Goal: Task Accomplishment & Management: Manage account settings

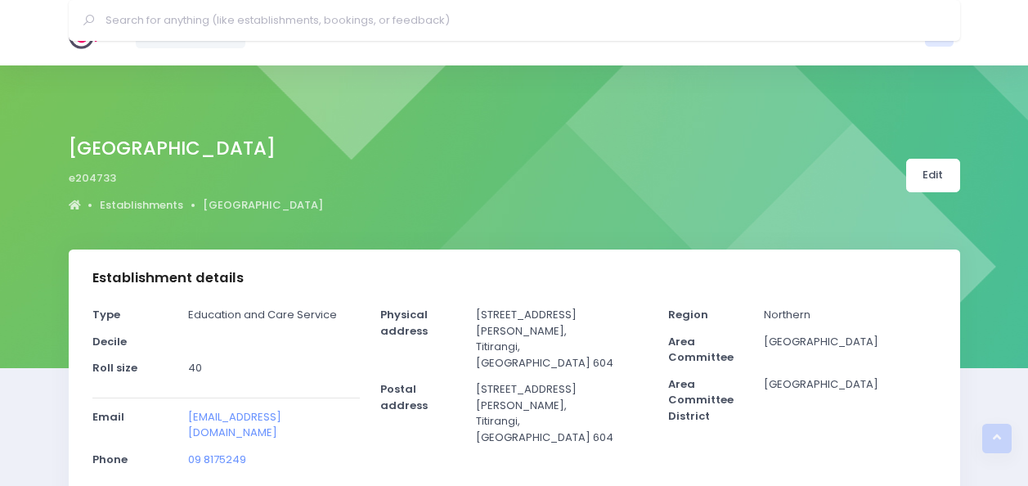
select select "5"
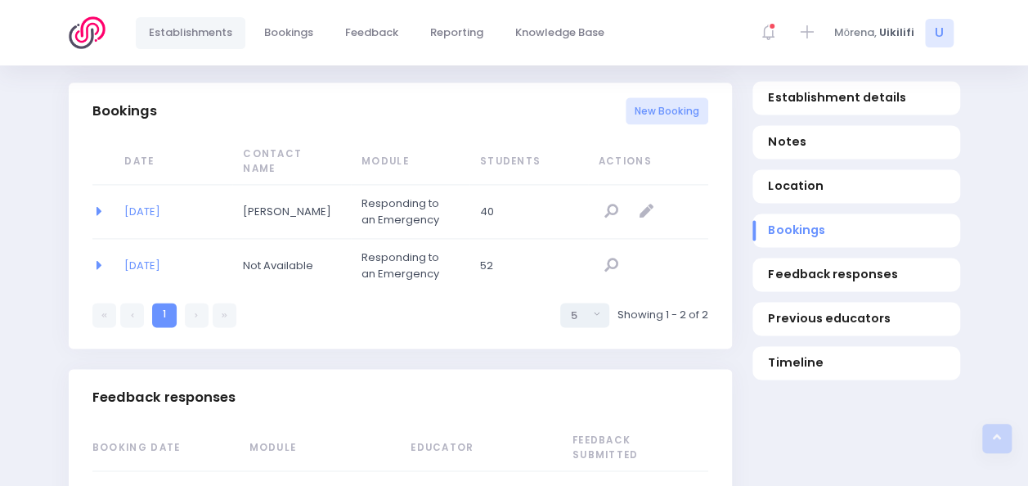
click at [87, 33] on img at bounding box center [92, 32] width 47 height 33
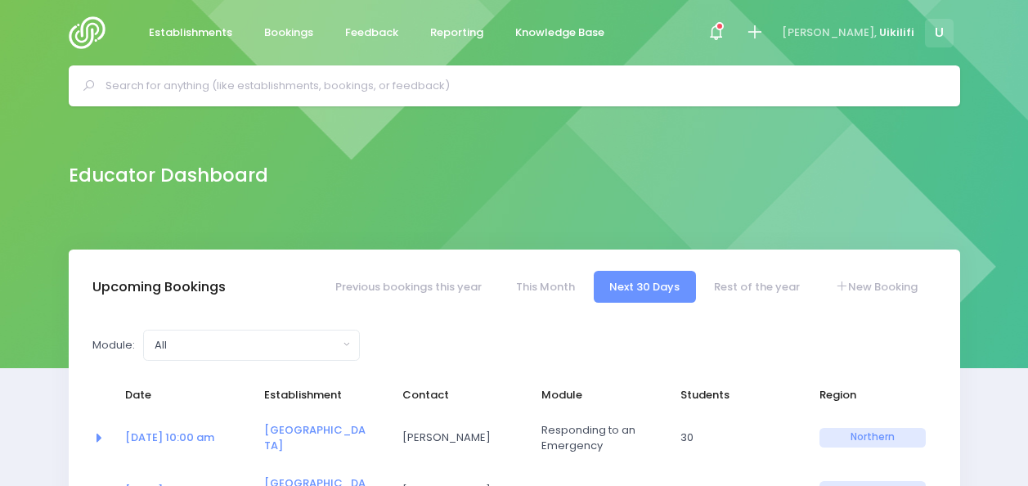
select select "5"
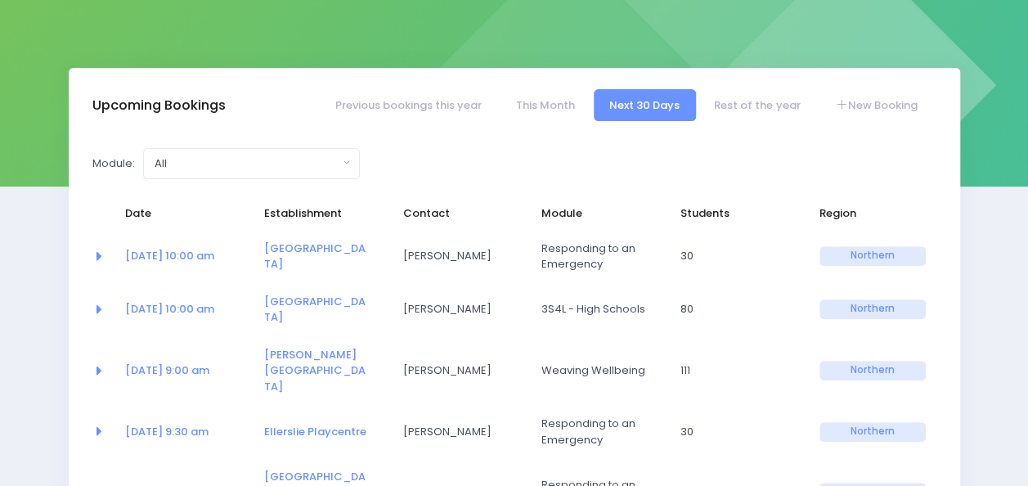
scroll to position [182, 0]
click at [293, 254] on link "Little Treehouse Kindergarten" at bounding box center [314, 256] width 101 height 32
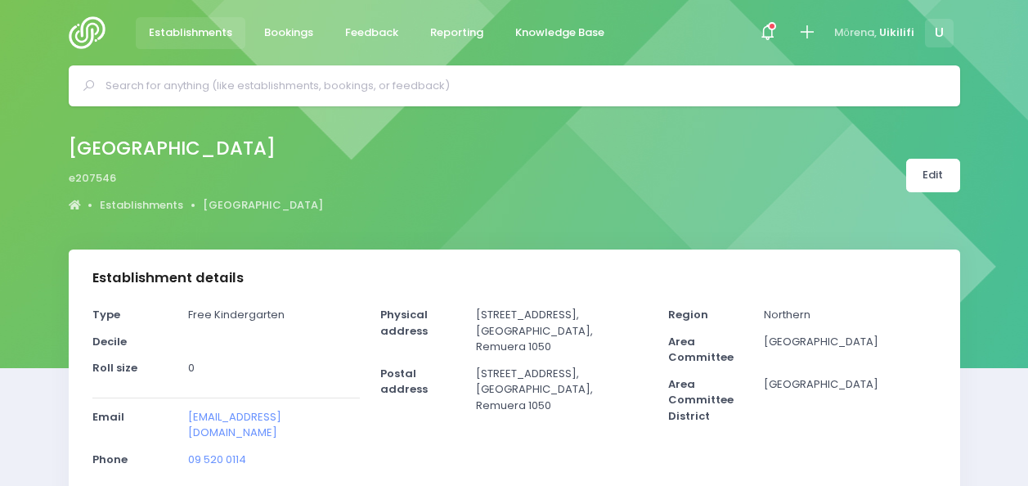
select select "5"
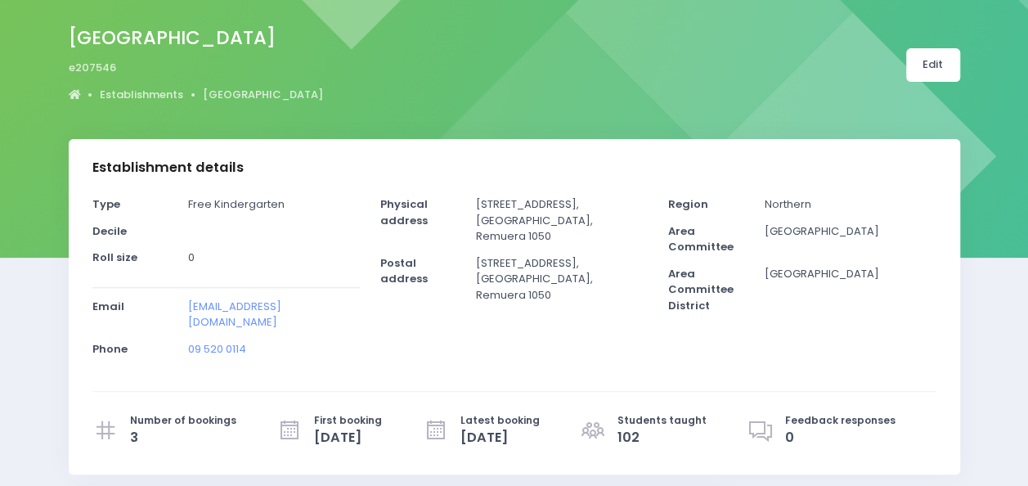
scroll to position [112, 0]
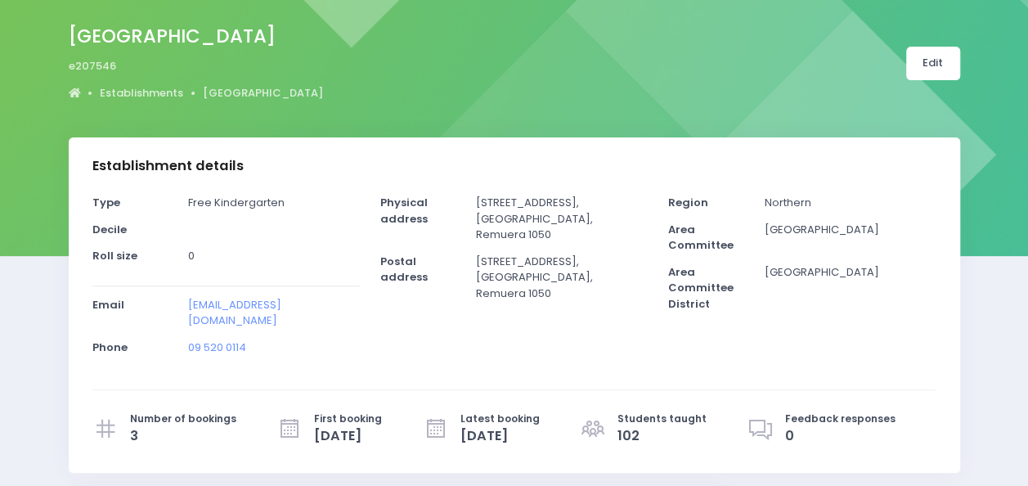
drag, startPoint x: 477, startPoint y: 204, endPoint x: 582, endPoint y: 192, distance: 106.2
click at [582, 192] on div "Establishment details Type Free Kindergarten Decile Roll size 0 Email Phone 3 0" at bounding box center [515, 304] width 892 height 335
drag, startPoint x: 582, startPoint y: 192, endPoint x: 550, endPoint y: 235, distance: 53.7
click at [550, 235] on p "130 Remuera Road, Auckland, Remuera 1050" at bounding box center [562, 219] width 172 height 48
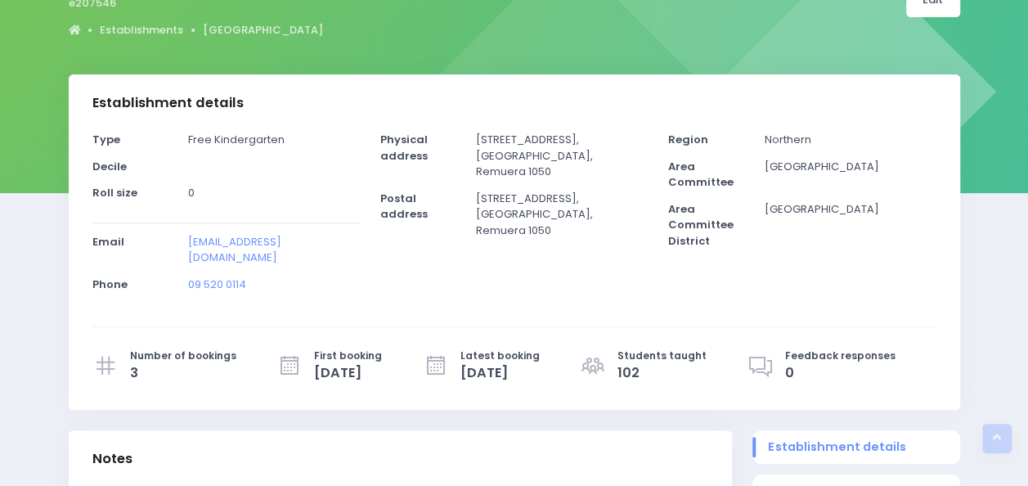
scroll to position [0, 0]
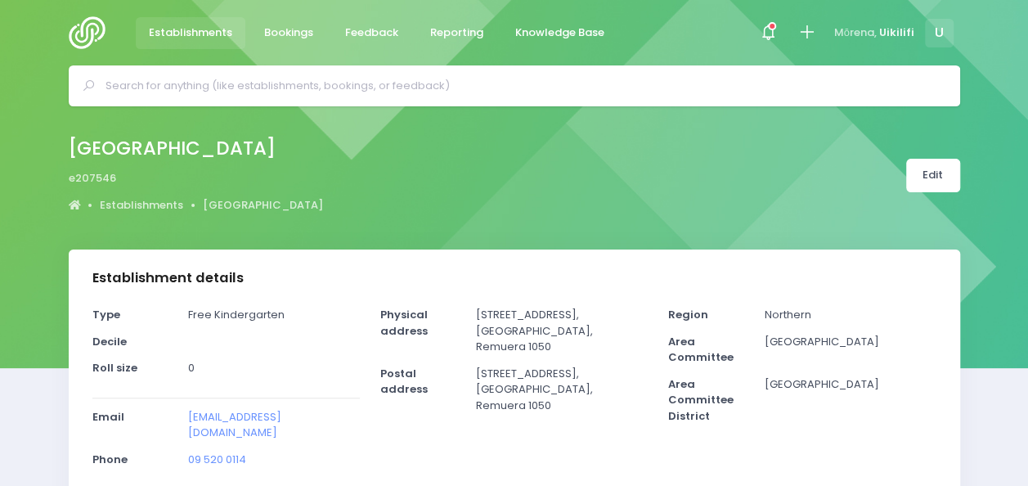
click at [87, 43] on img at bounding box center [92, 32] width 47 height 33
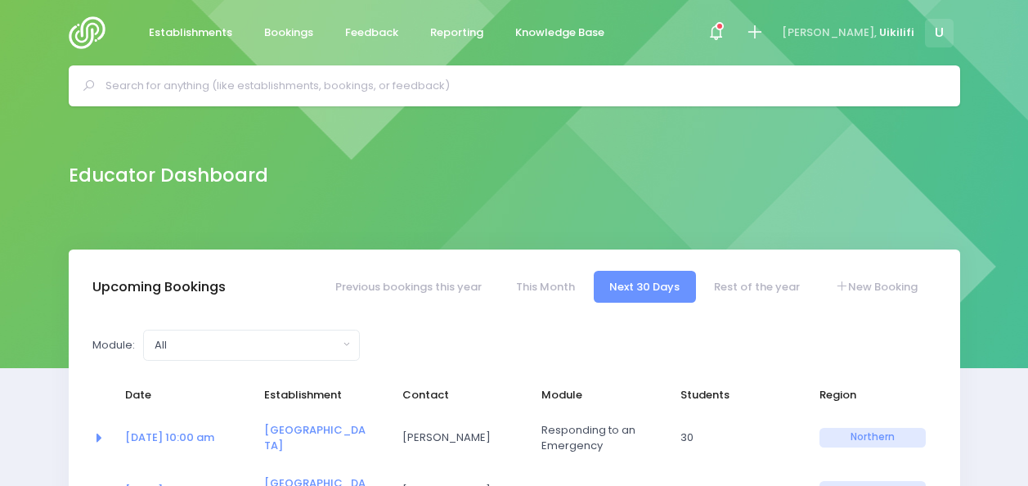
select select "5"
click at [548, 280] on link "This Month" at bounding box center [545, 287] width 91 height 32
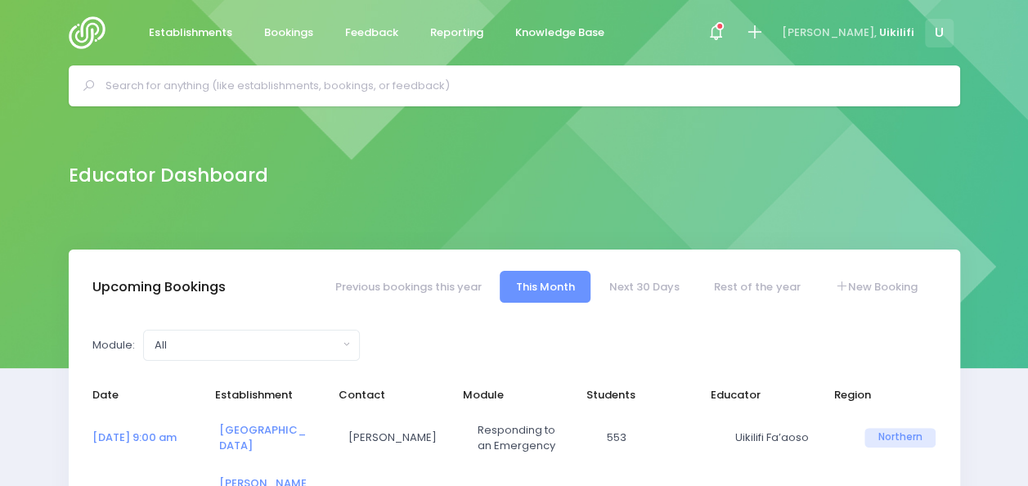
select select "5"
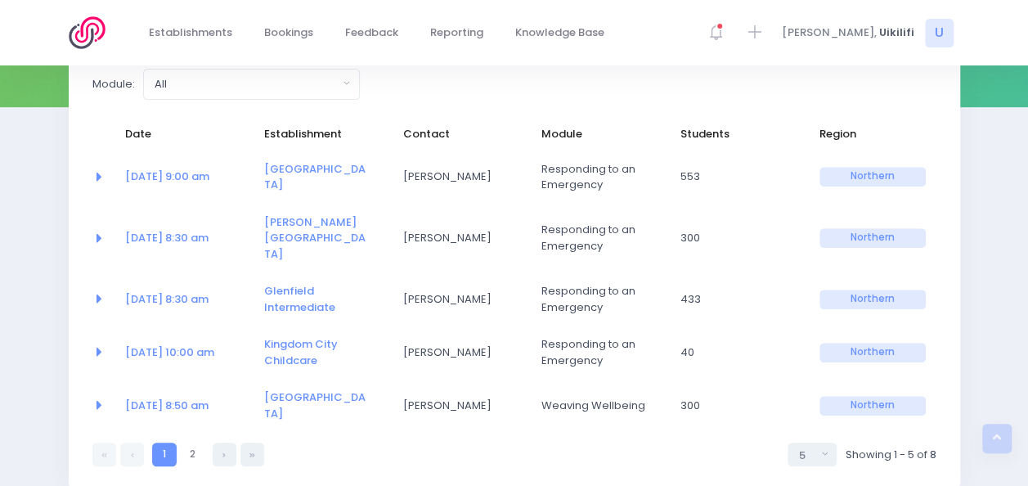
scroll to position [262, 0]
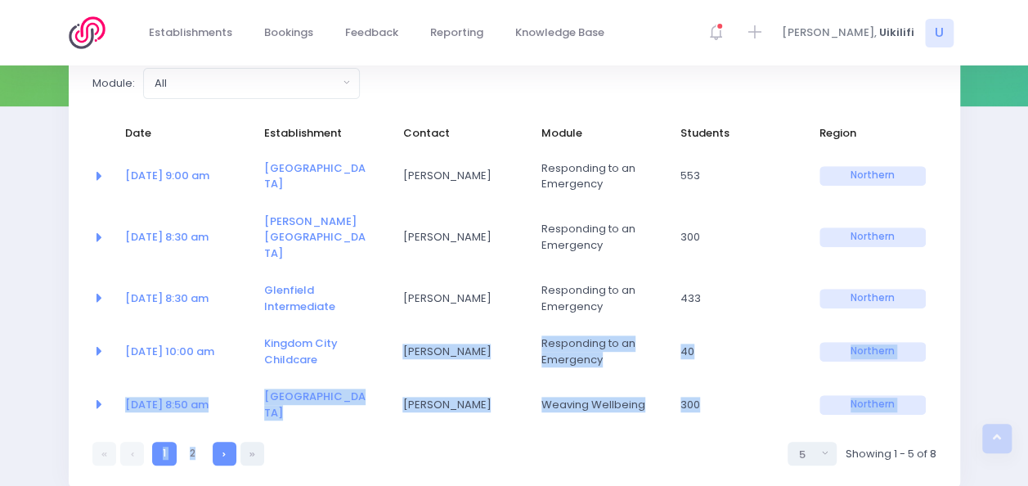
drag, startPoint x: 321, startPoint y: 359, endPoint x: 214, endPoint y: 427, distance: 126.1
click at [214, 427] on div "Date Establishment Contact Module Students Educator Region 04 Aug at 9:00 am Hu…" at bounding box center [514, 292] width 844 height 348
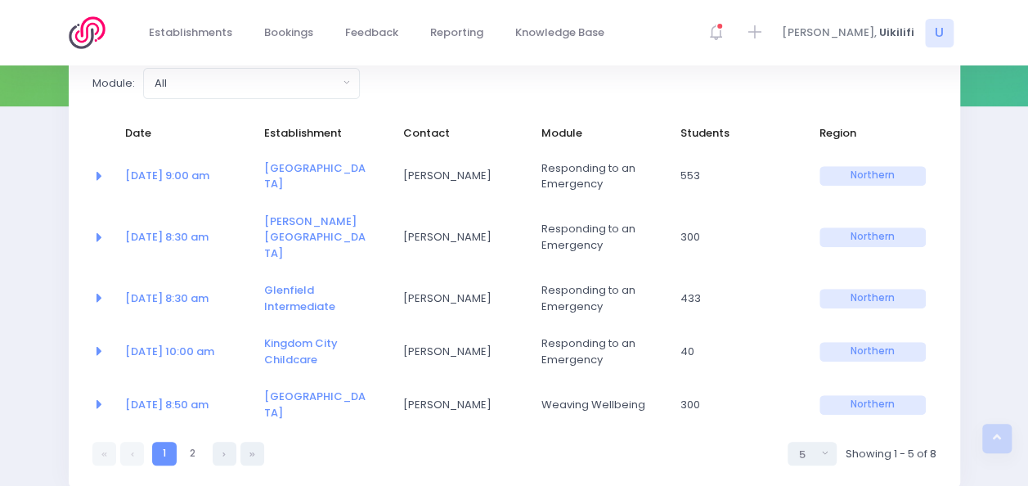
drag, startPoint x: 214, startPoint y: 427, endPoint x: 302, endPoint y: 428, distance: 87.5
click at [302, 431] on div "1 1 2 5 10 20 30 50 100 5 Showing 1 - 5 of 8" at bounding box center [514, 448] width 844 height 34
click at [219, 442] on link at bounding box center [225, 454] width 24 height 24
select select "5"
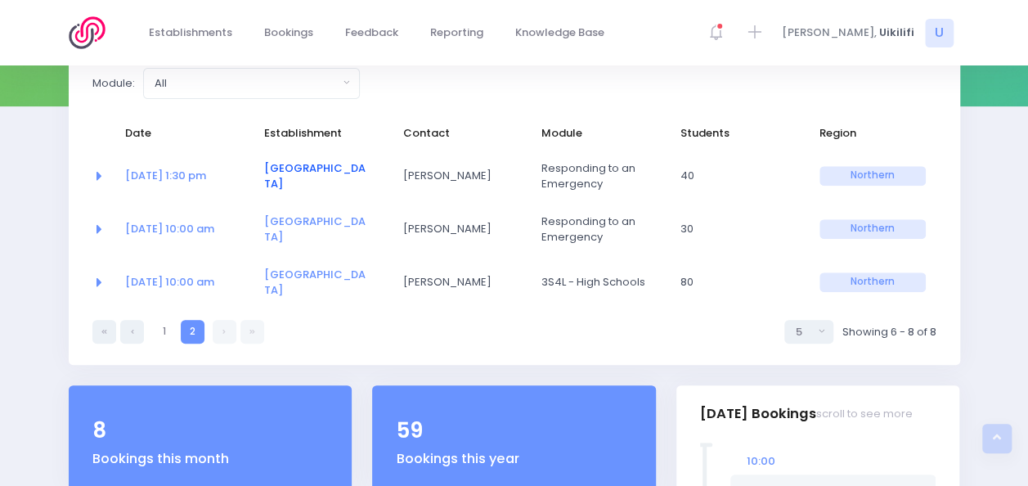
click at [298, 173] on link "[GEOGRAPHIC_DATA]" at bounding box center [314, 176] width 101 height 32
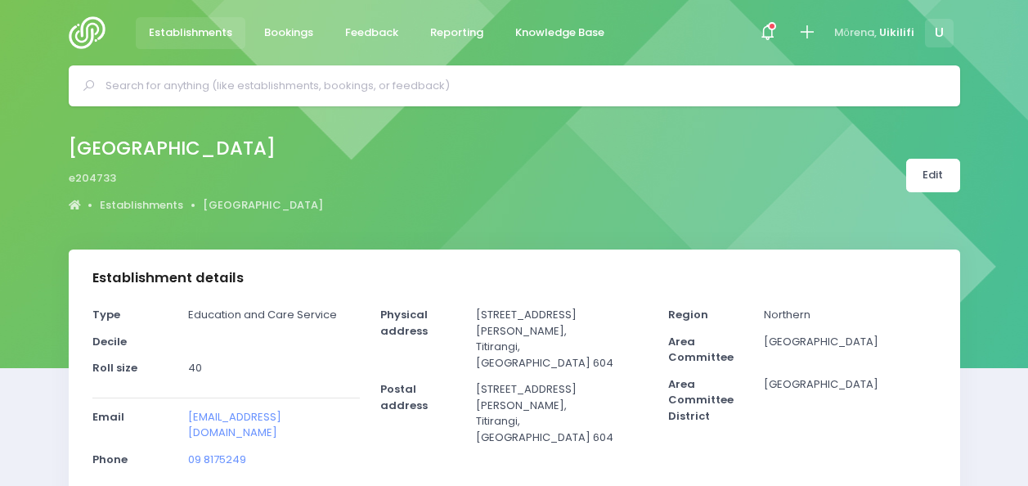
select select "5"
click at [932, 177] on link "Edit" at bounding box center [933, 176] width 54 height 34
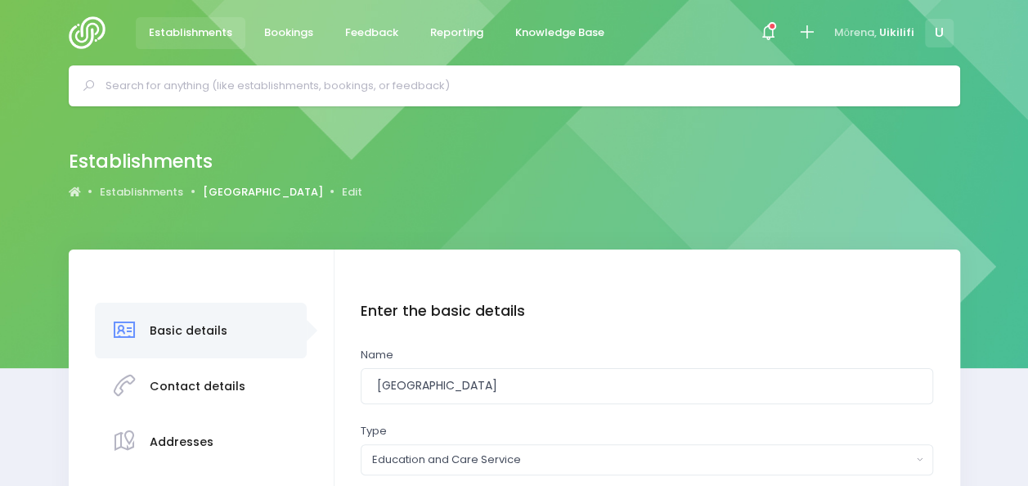
click at [281, 186] on link "[GEOGRAPHIC_DATA]" at bounding box center [263, 192] width 120 height 16
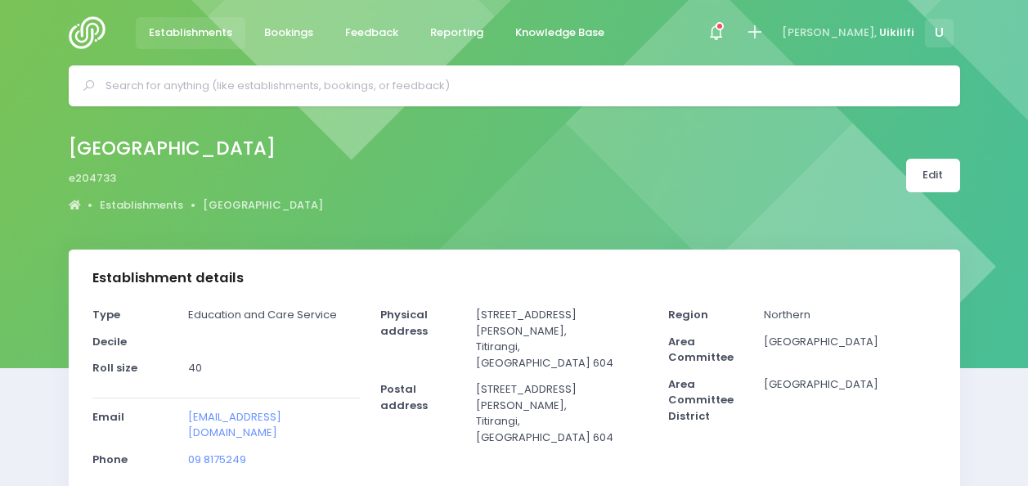
select select "5"
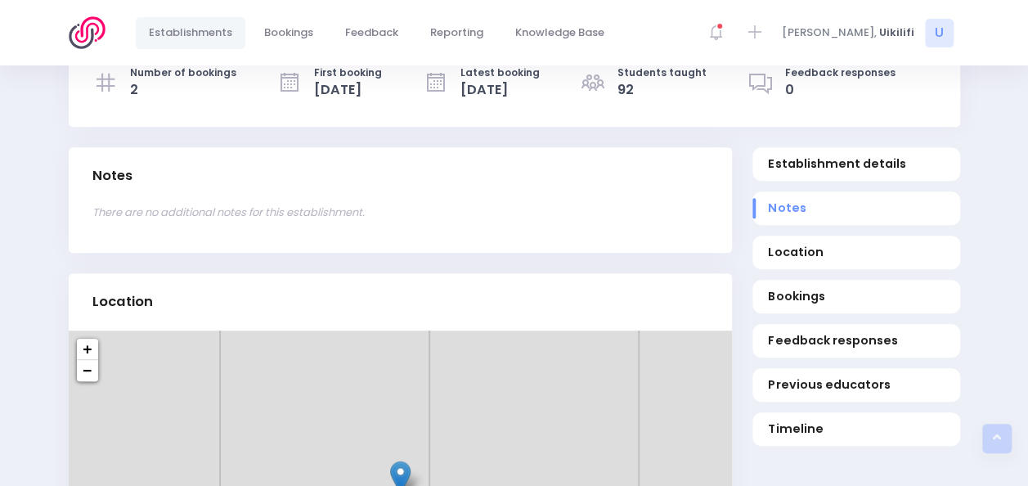
click at [810, 288] on span "Bookings" at bounding box center [856, 296] width 176 height 17
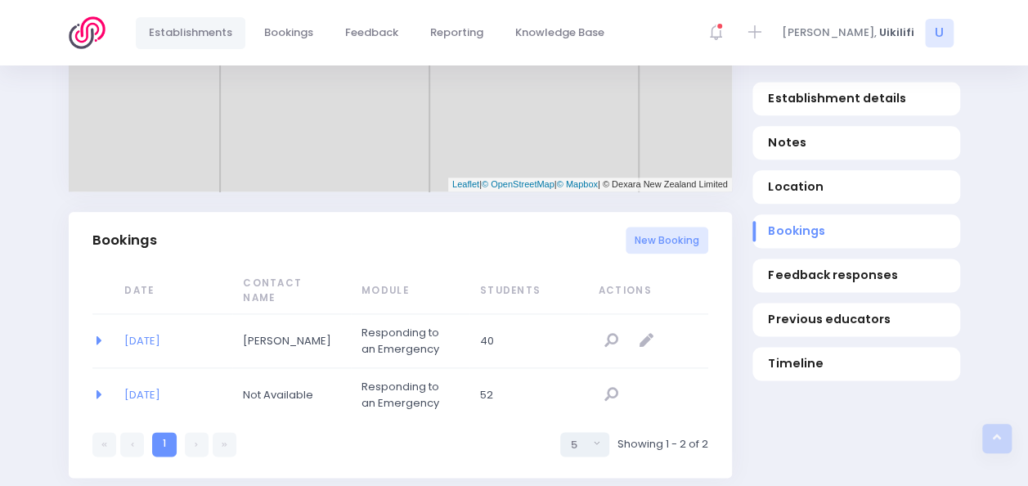
scroll to position [1053, 0]
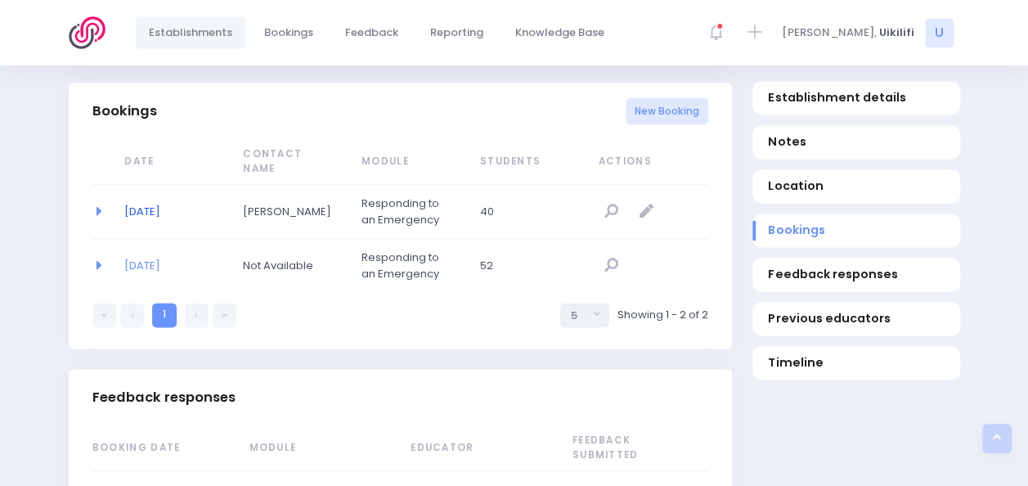
click at [142, 204] on link "27/08/2025" at bounding box center [142, 212] width 36 height 16
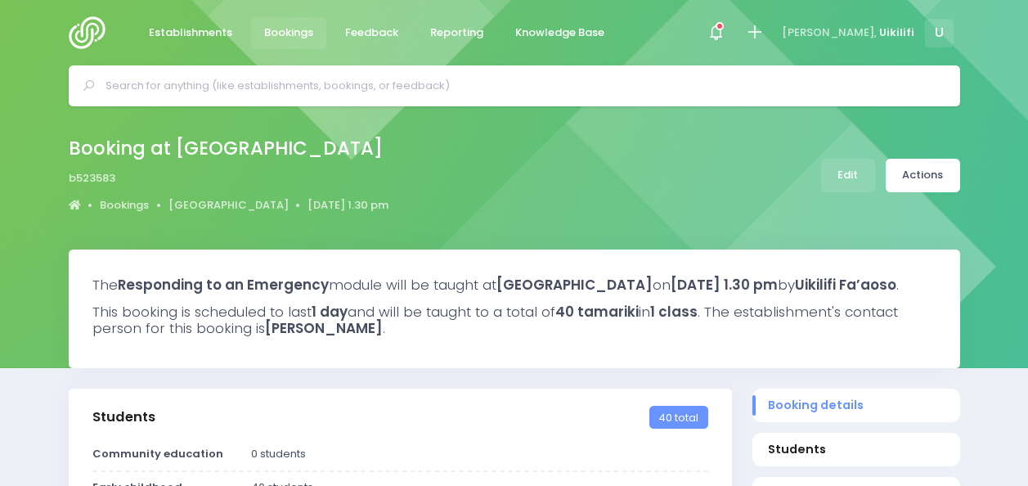
select select "5"
click at [902, 173] on link "Actions" at bounding box center [923, 176] width 74 height 34
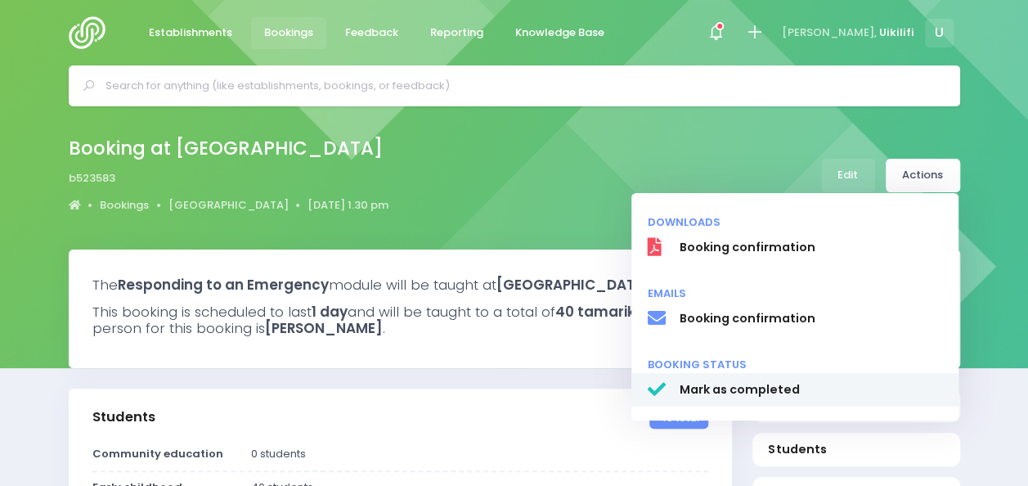
click at [737, 380] on link "Mark as completed" at bounding box center [794, 390] width 327 height 34
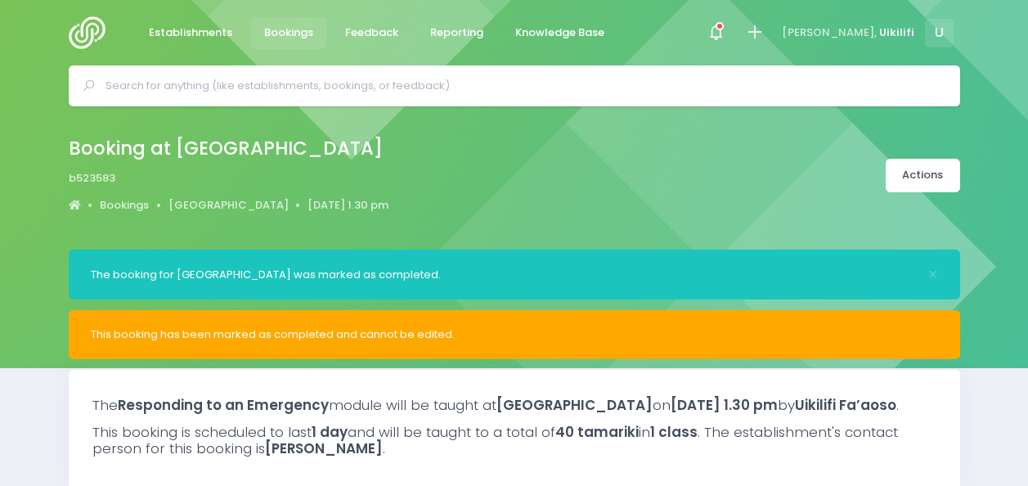
select select "5"
click at [82, 33] on img at bounding box center [92, 32] width 47 height 33
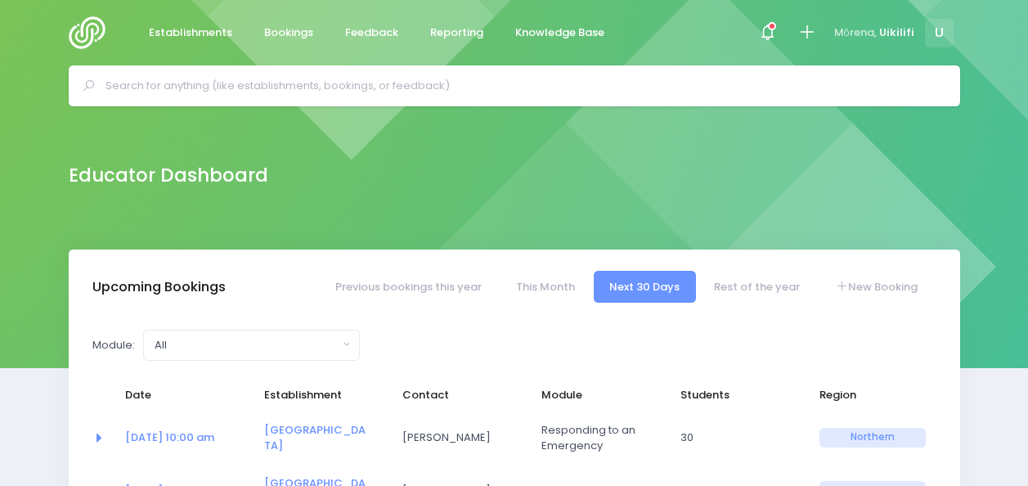
select select "5"
click at [303, 447] on link "Little Treehouse Kindergarten" at bounding box center [314, 438] width 101 height 32
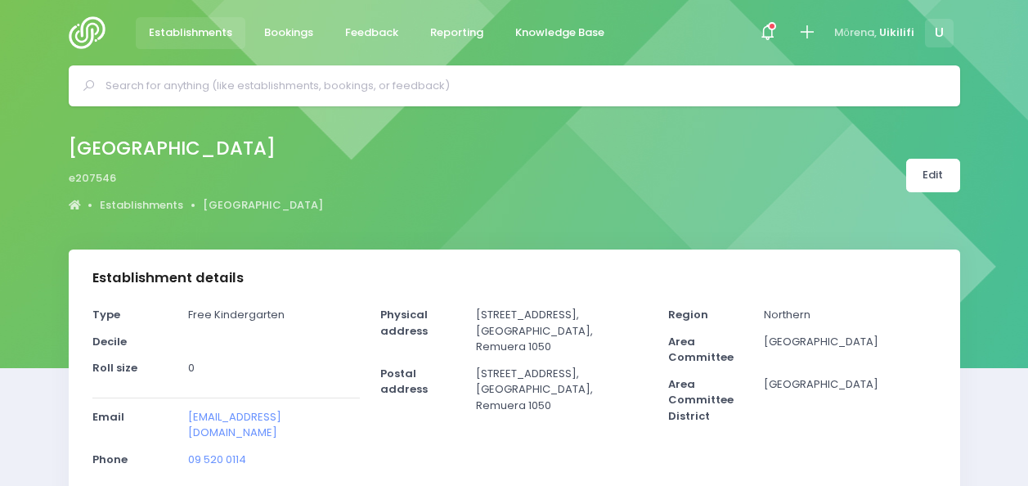
select select "5"
